Goal: Communication & Community: Answer question/provide support

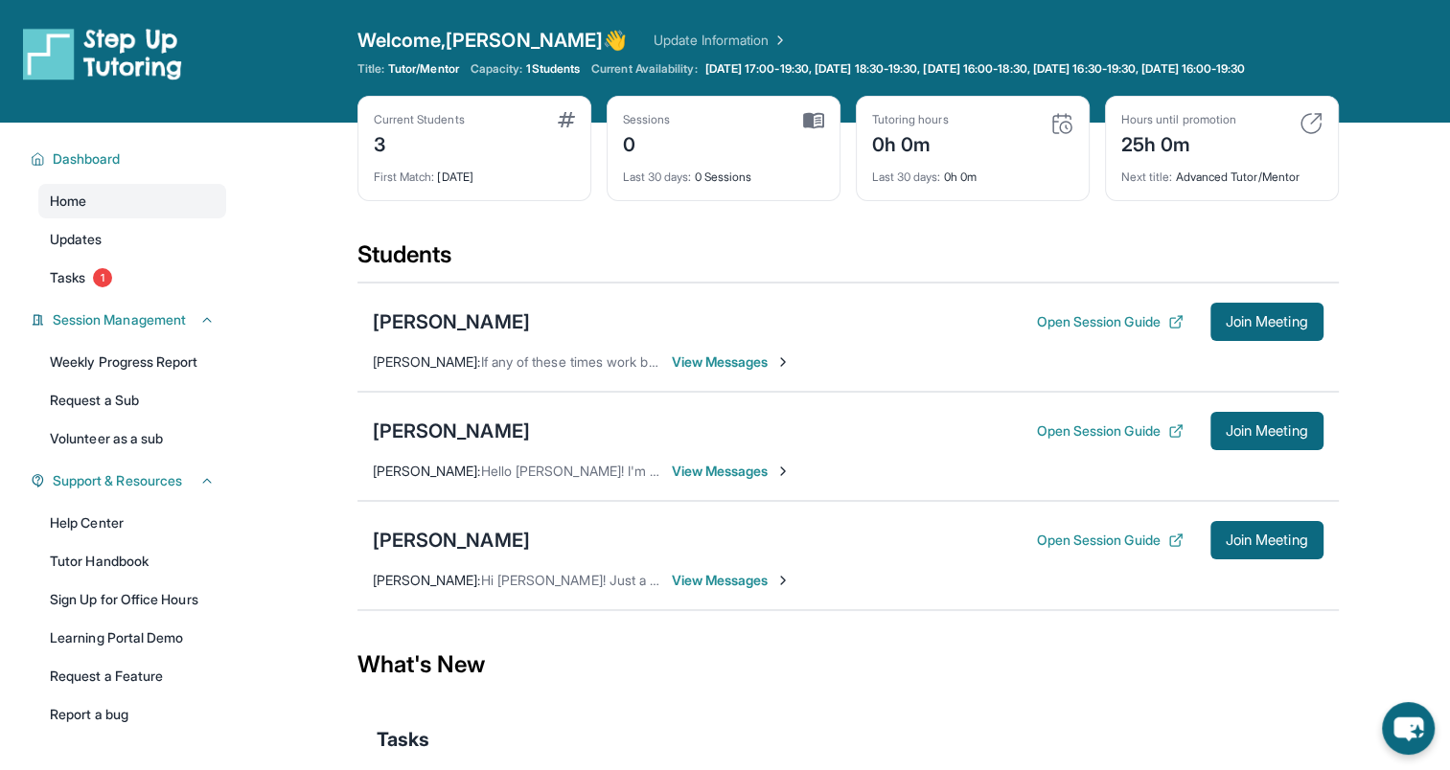
click at [744, 590] on span "View Messages" at bounding box center [732, 580] width 120 height 19
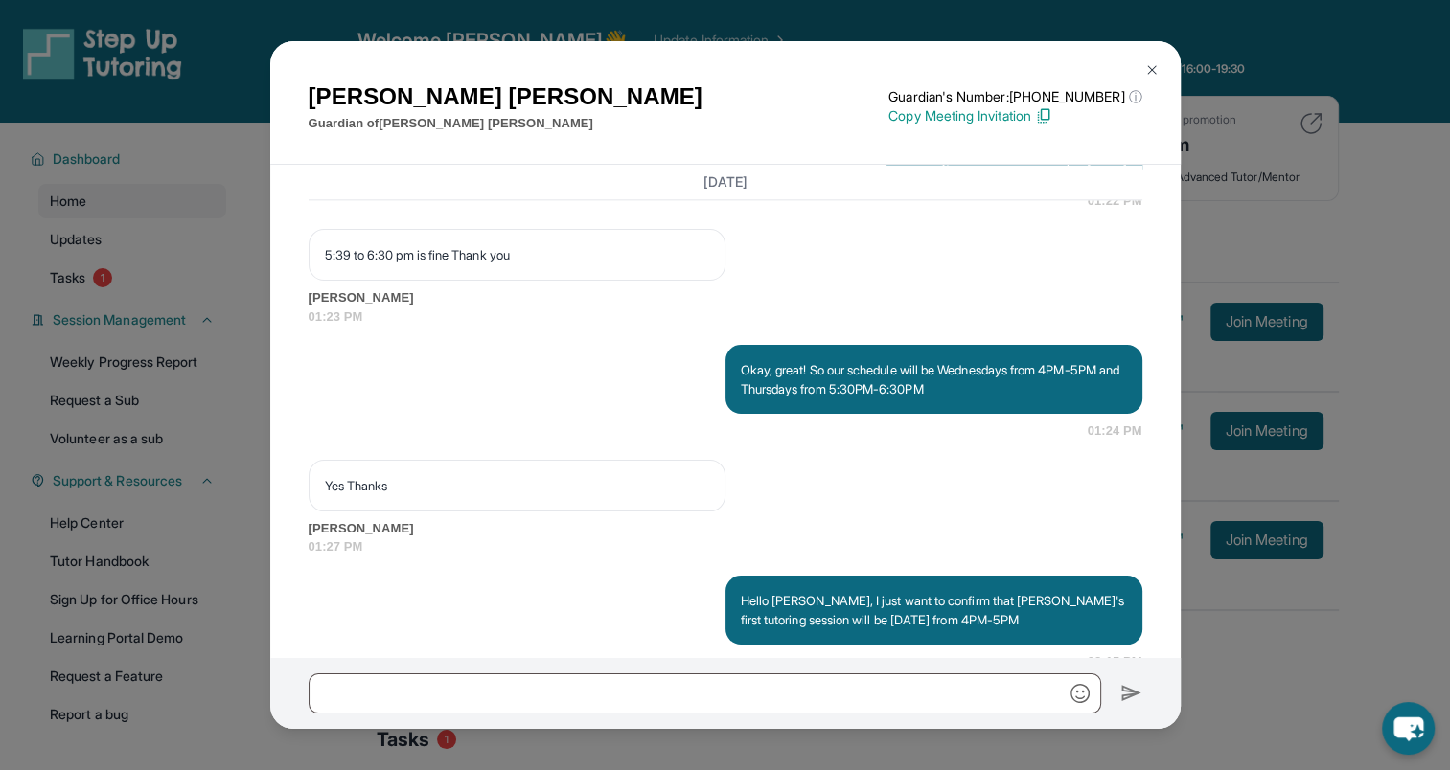
scroll to position [3066, 0]
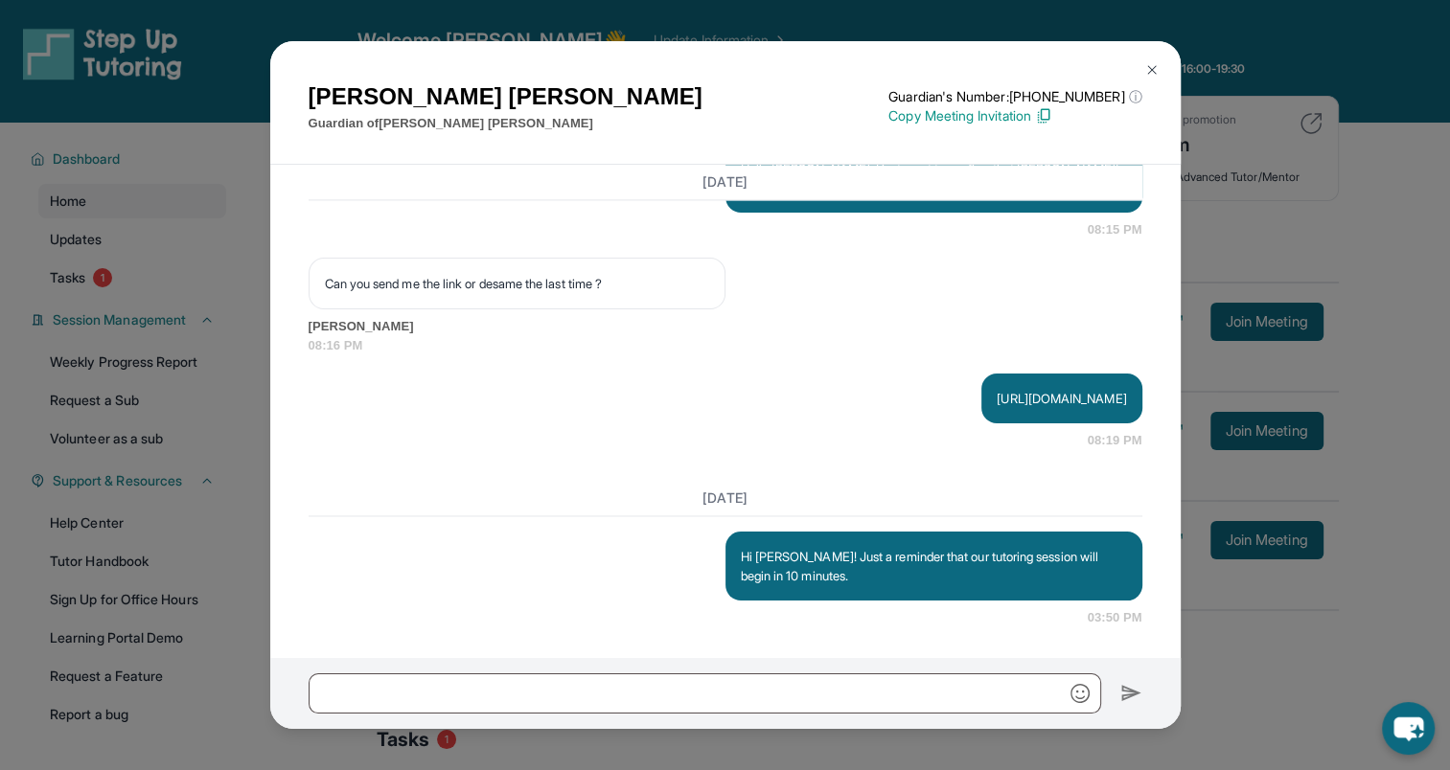
click at [1147, 63] on img at bounding box center [1151, 69] width 15 height 15
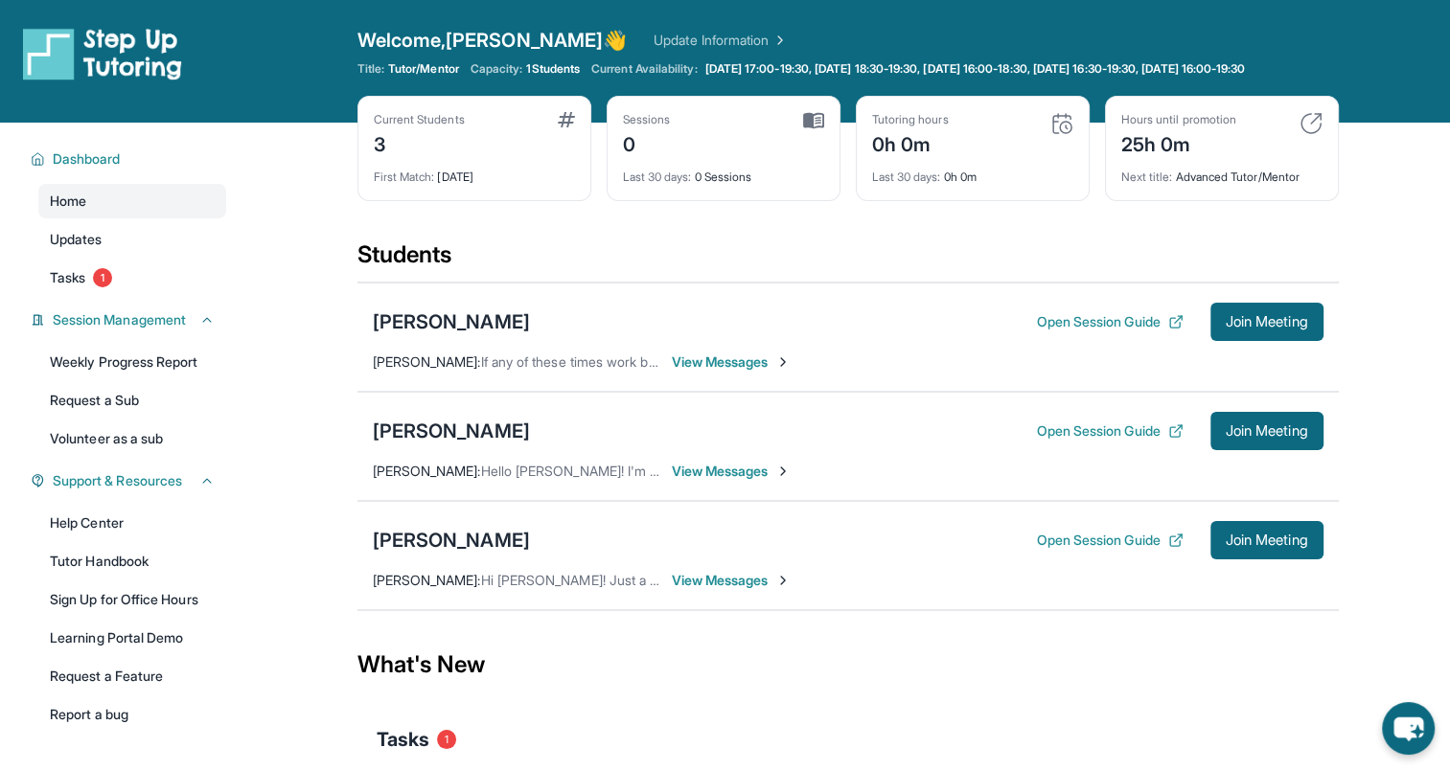
click at [755, 590] on span "View Messages" at bounding box center [732, 580] width 120 height 19
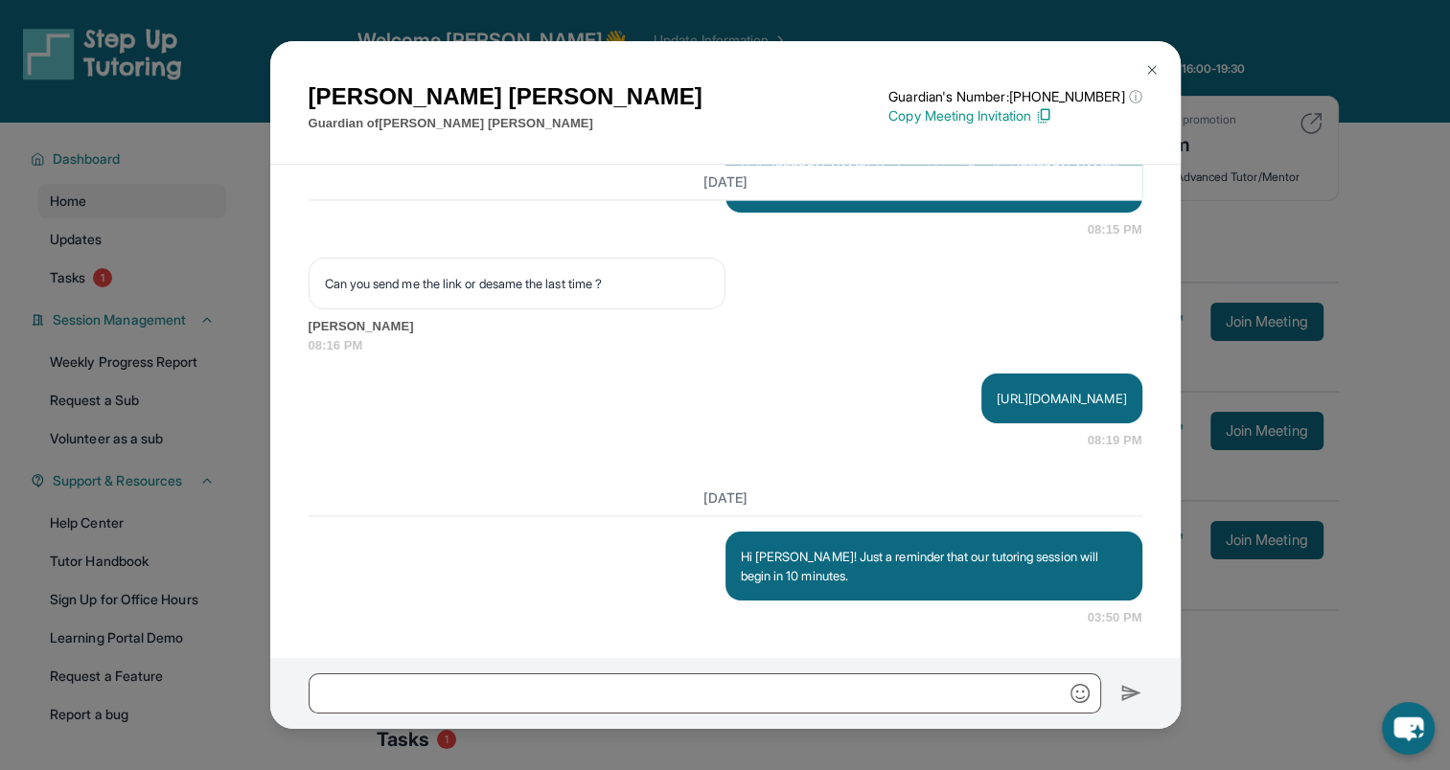
scroll to position [3040, 0]
drag, startPoint x: 759, startPoint y: 428, endPoint x: 1169, endPoint y: 444, distance: 410.4
click at [1169, 444] on div "[DATE] <p>**Nuevo Chat de Tutoría de Step Up**: ¡[PERSON_NAME]! Este es el inic…" at bounding box center [725, 412] width 910 height 494
copy p "[URL][DOMAIN_NAME]"
click at [1149, 65] on img at bounding box center [1151, 69] width 15 height 15
